Goal: Check status: Check status

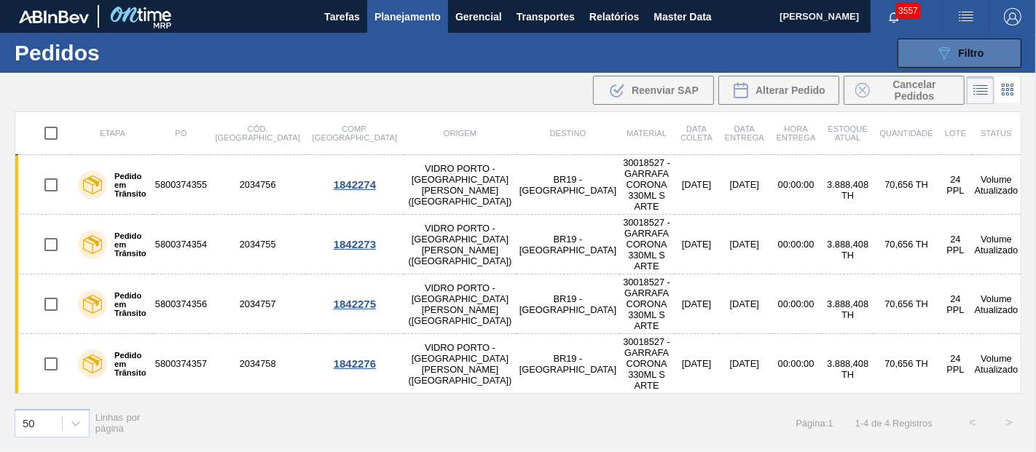
click at [940, 49] on icon "089F7B8B-B2A5-4AFE-B5C0-19BA573D28AC" at bounding box center [943, 52] width 17 height 17
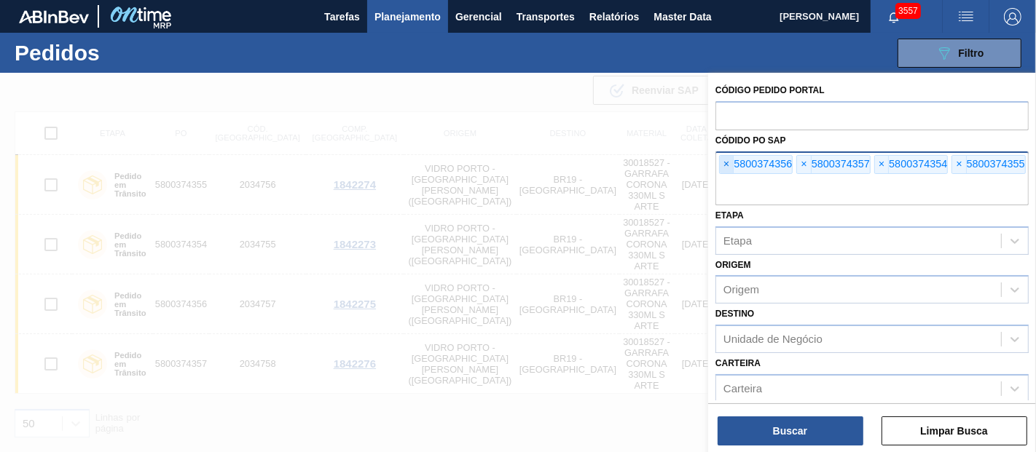
click at [728, 160] on span "×" at bounding box center [727, 164] width 14 height 17
click at [728, 178] on input "text" at bounding box center [871, 192] width 313 height 28
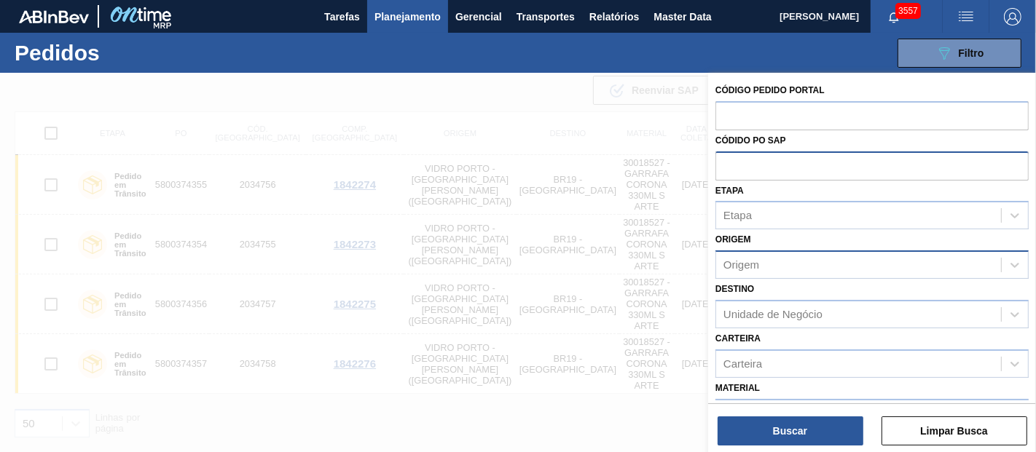
paste input "text"
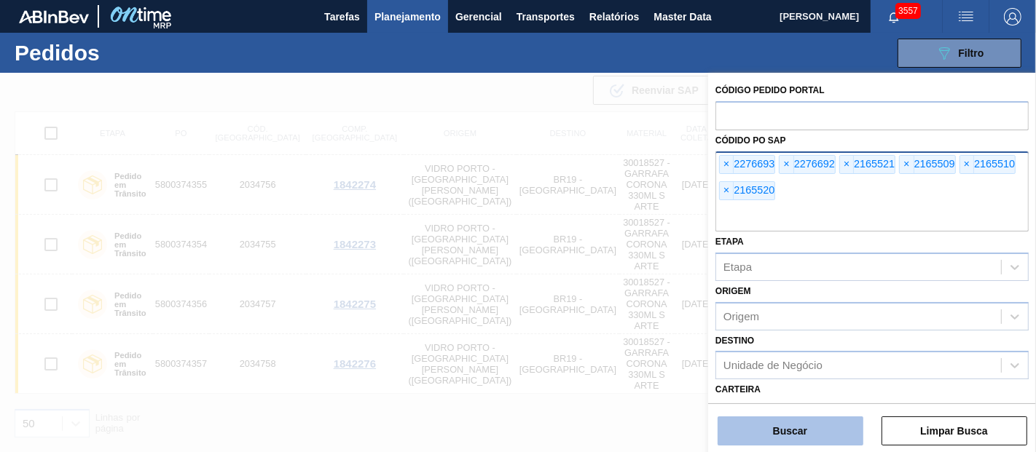
click at [787, 423] on button "Buscar" at bounding box center [790, 431] width 146 height 29
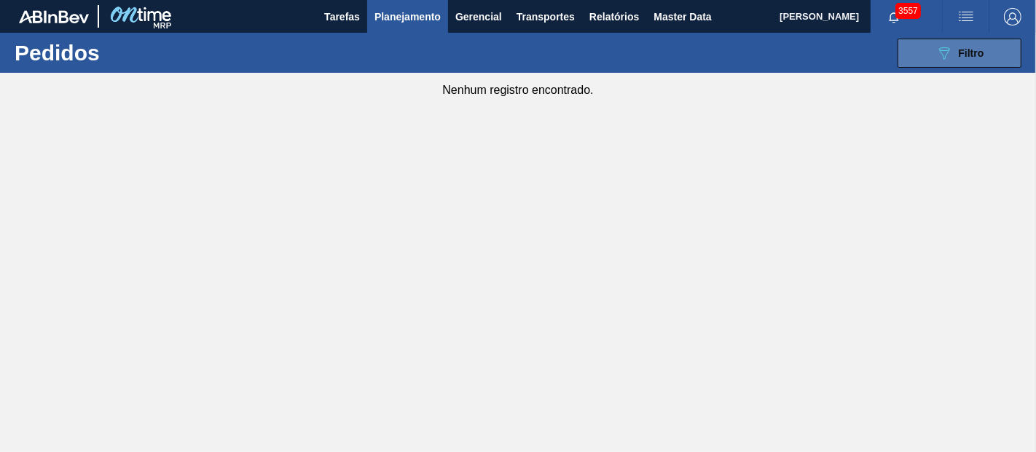
click at [936, 62] on button "089F7B8B-B2A5-4AFE-B5C0-19BA573D28AC Filtro" at bounding box center [959, 53] width 124 height 29
